Goal: Register for event/course

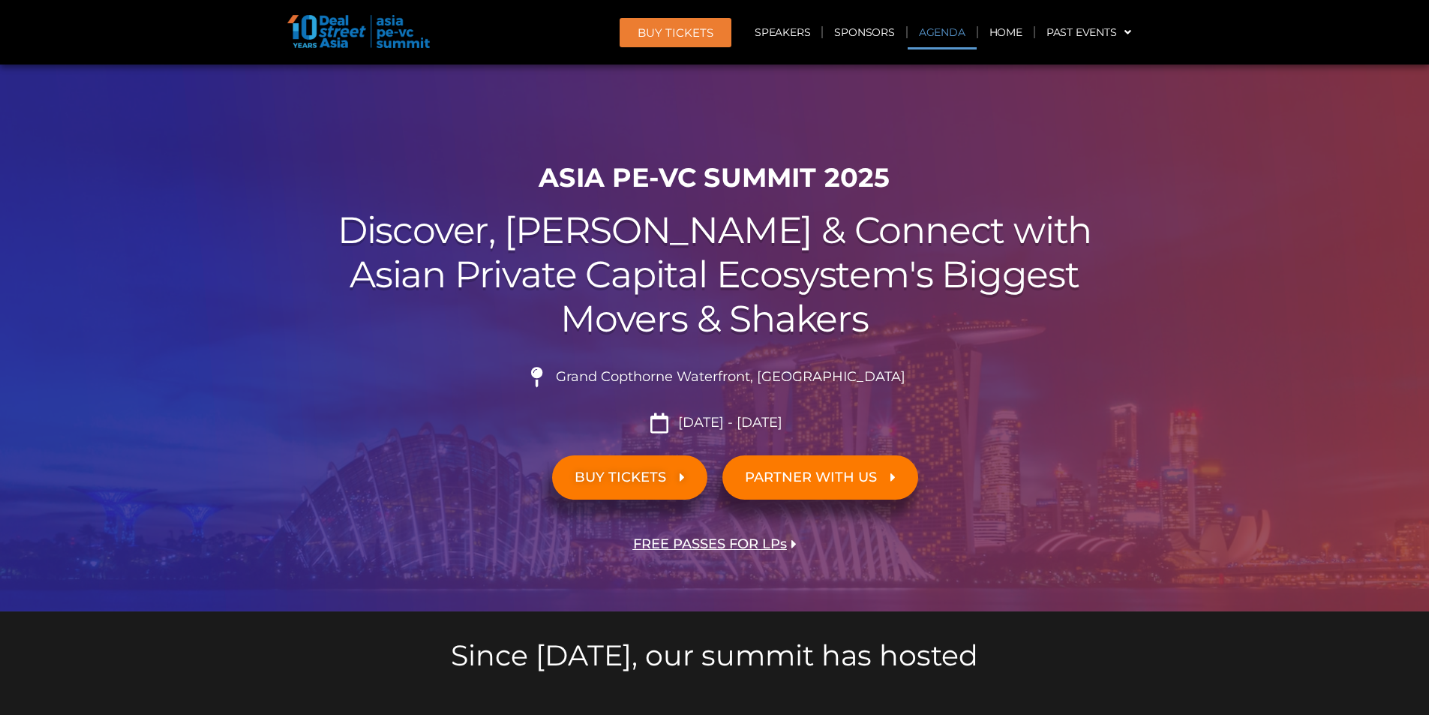
click at [929, 37] on link "Agenda" at bounding box center [942, 32] width 69 height 35
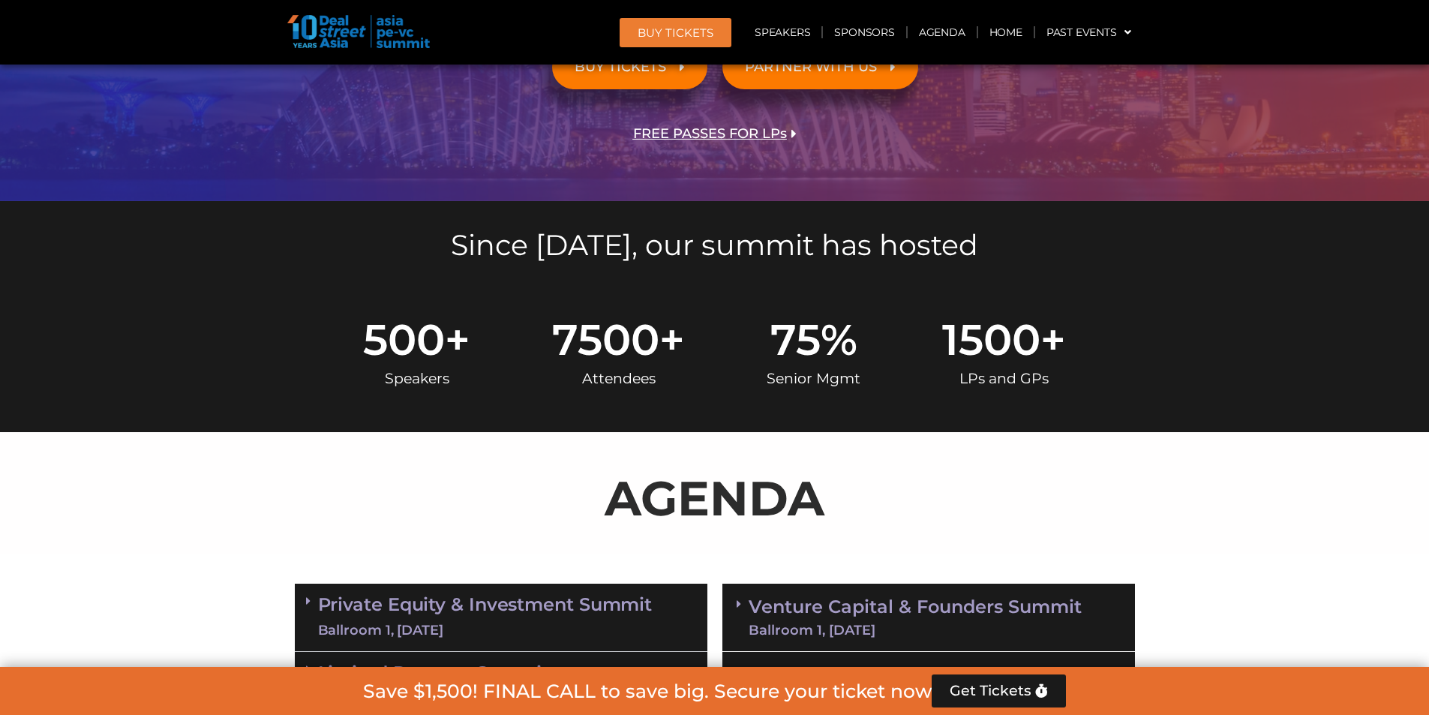
scroll to position [35, 0]
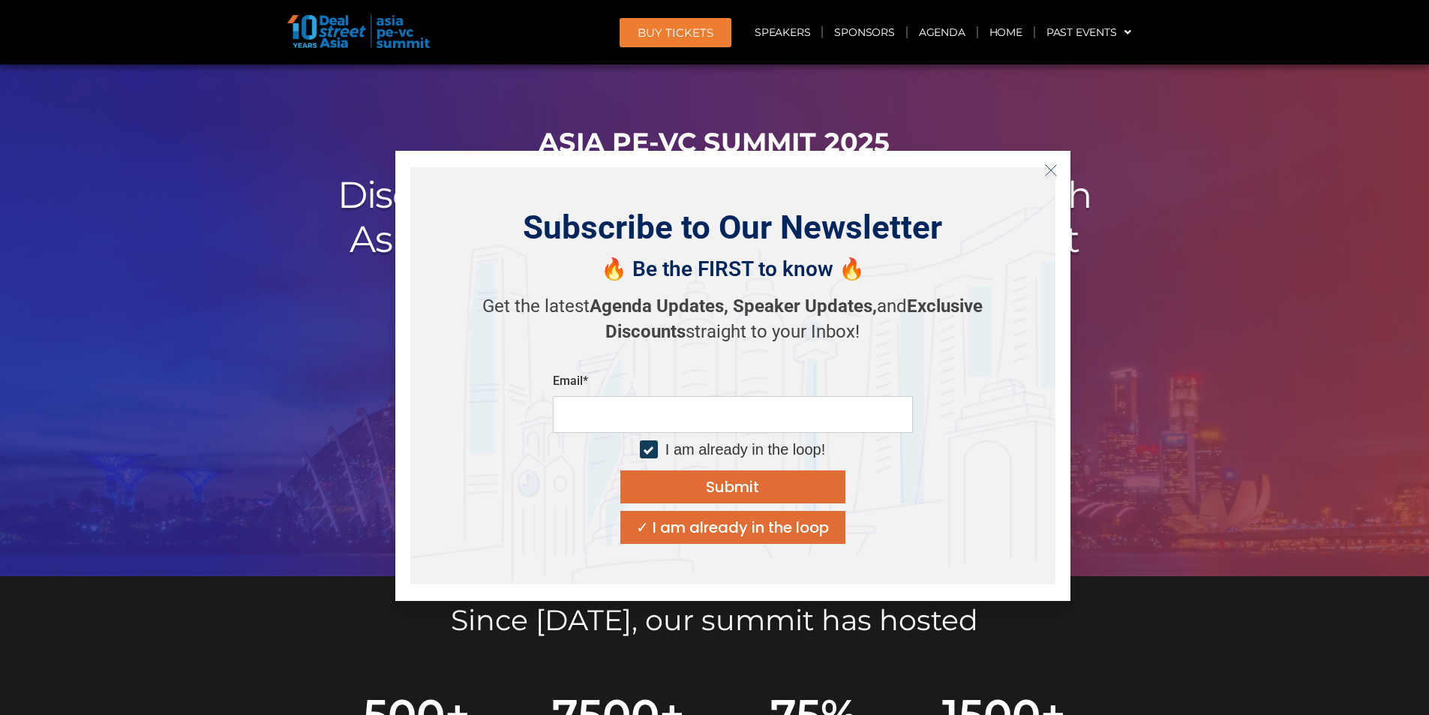
click at [221, 259] on div at bounding box center [714, 302] width 1429 height 547
click at [1053, 165] on icon "Close" at bounding box center [1051, 171] width 14 height 14
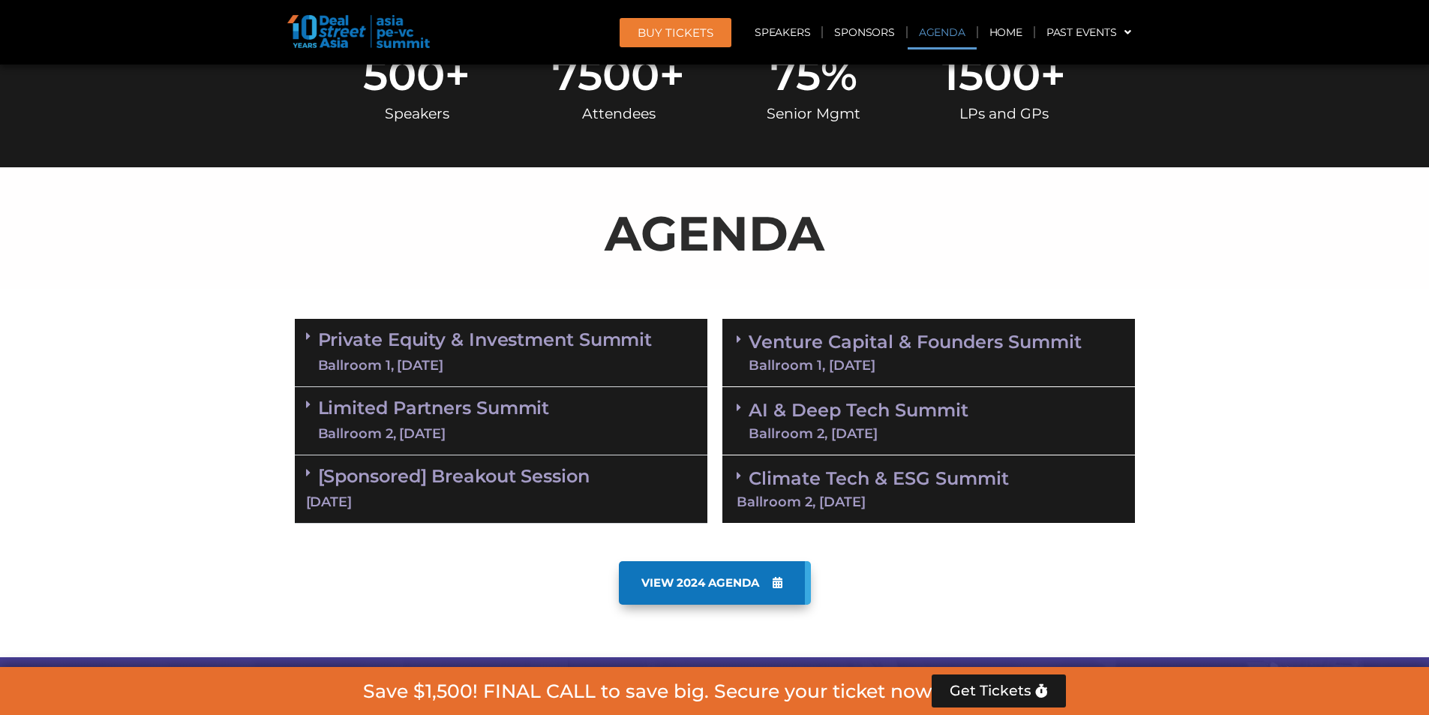
scroll to position [825, 0]
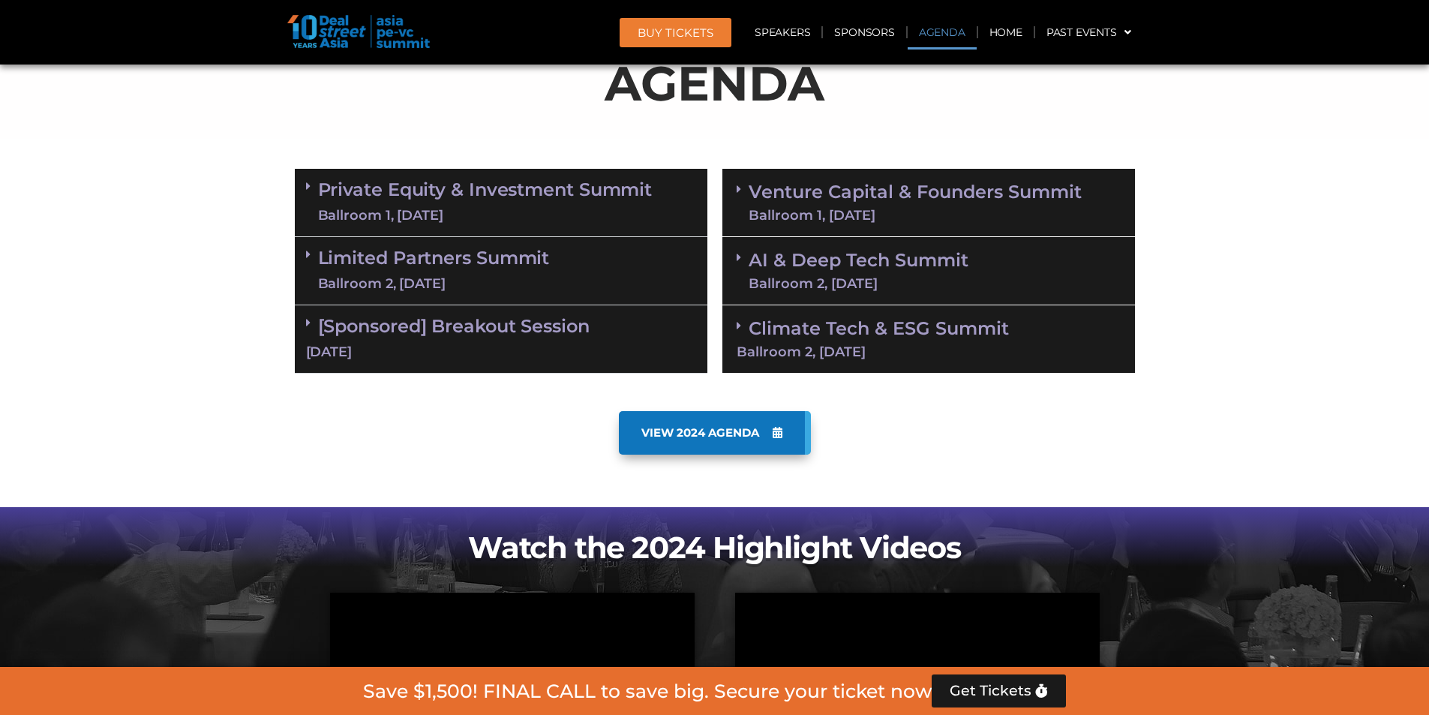
click at [482, 188] on link "Private Equity & Investment Summit Ballroom 1, [DATE]" at bounding box center [485, 202] width 335 height 45
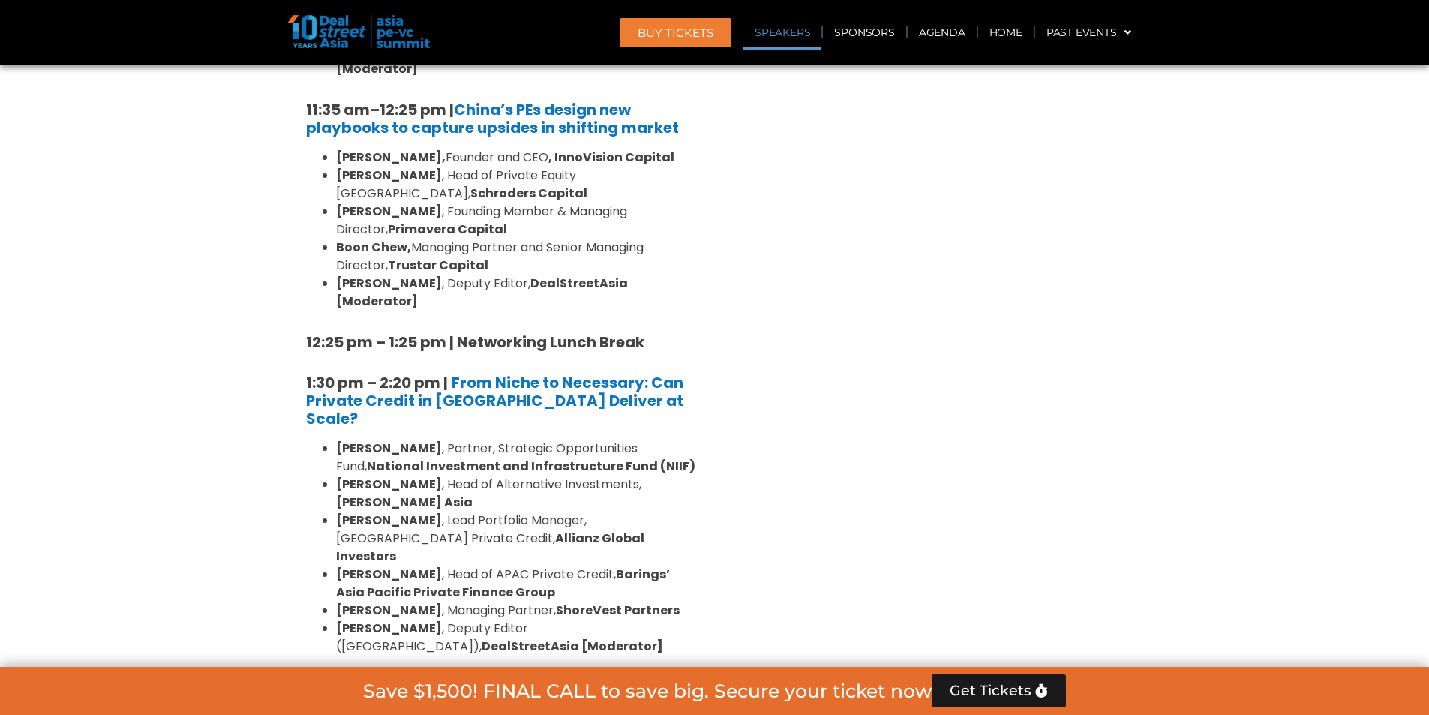
scroll to position [1425, 0]
